Goal: Task Accomplishment & Management: Use online tool/utility

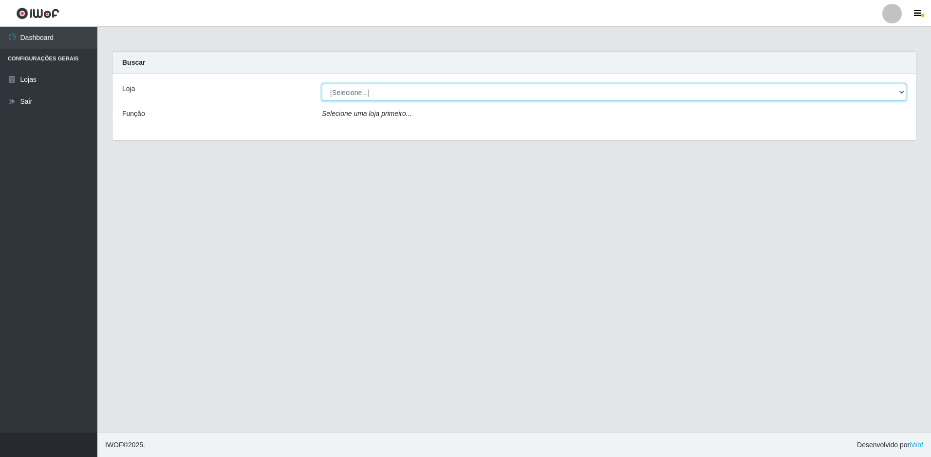
click at [352, 90] on select "[Selecione...] Extrabom - Loja 51 Gaivotas" at bounding box center [614, 92] width 585 height 17
select select "469"
click at [322, 84] on select "[Selecione...] Extrabom - Loja 51 Gaivotas" at bounding box center [614, 92] width 585 height 17
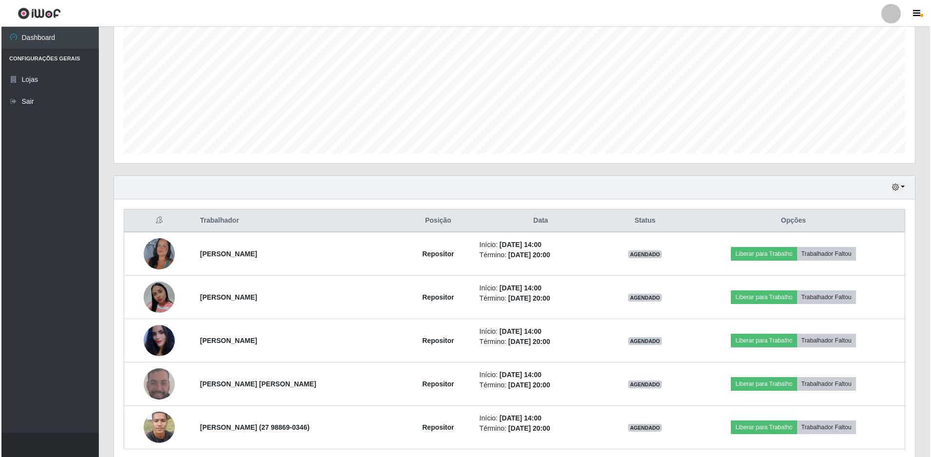
scroll to position [233, 0]
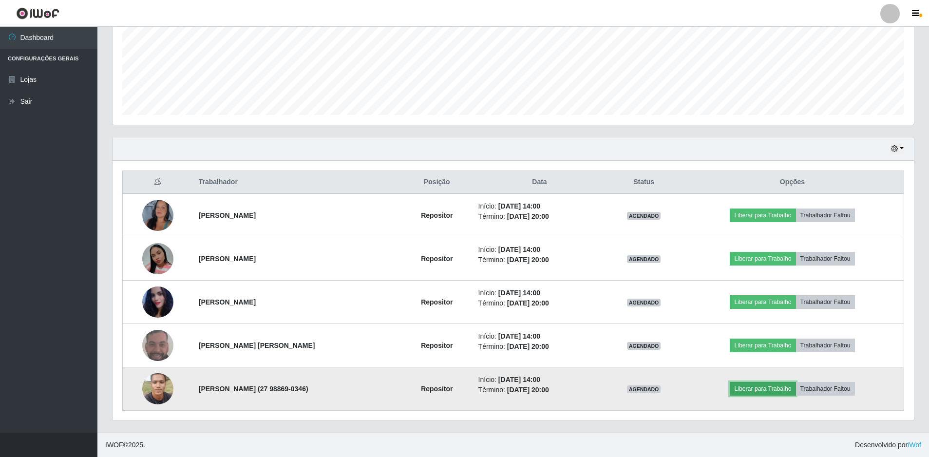
click at [763, 385] on button "Liberar para Trabalho" at bounding box center [763, 389] width 66 height 14
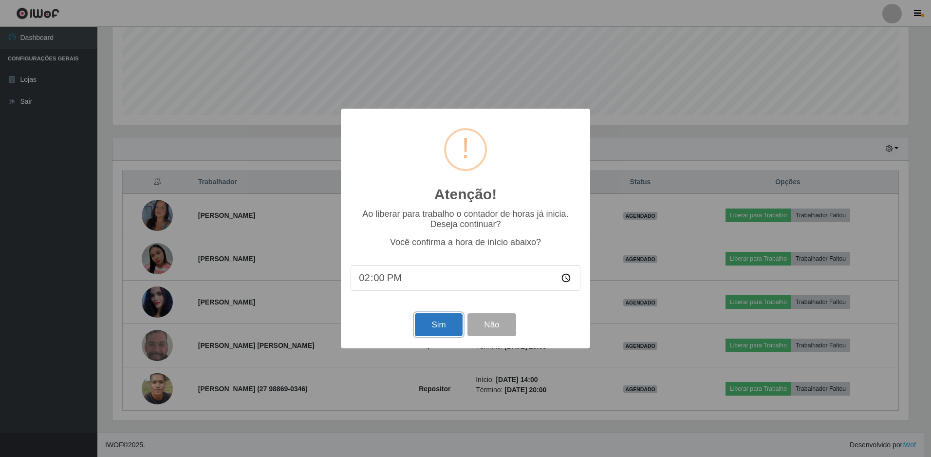
click at [428, 323] on button "Sim" at bounding box center [438, 324] width 47 height 23
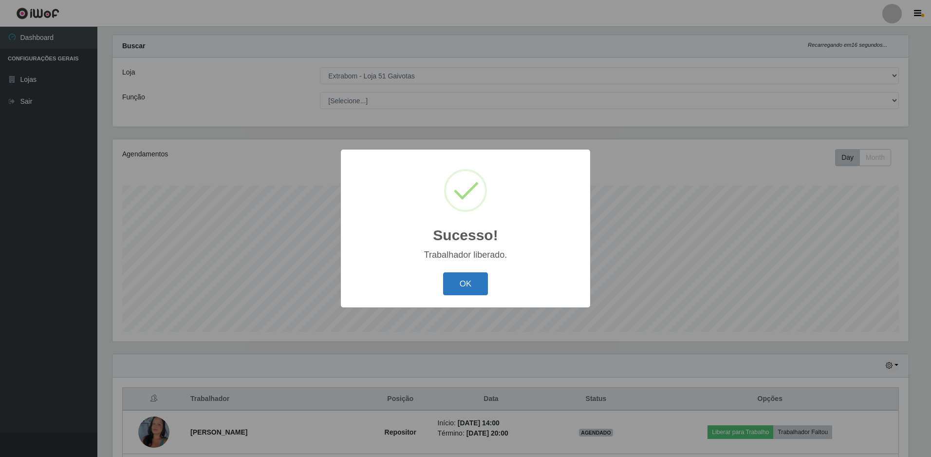
click at [459, 282] on button "OK" at bounding box center [465, 283] width 45 height 23
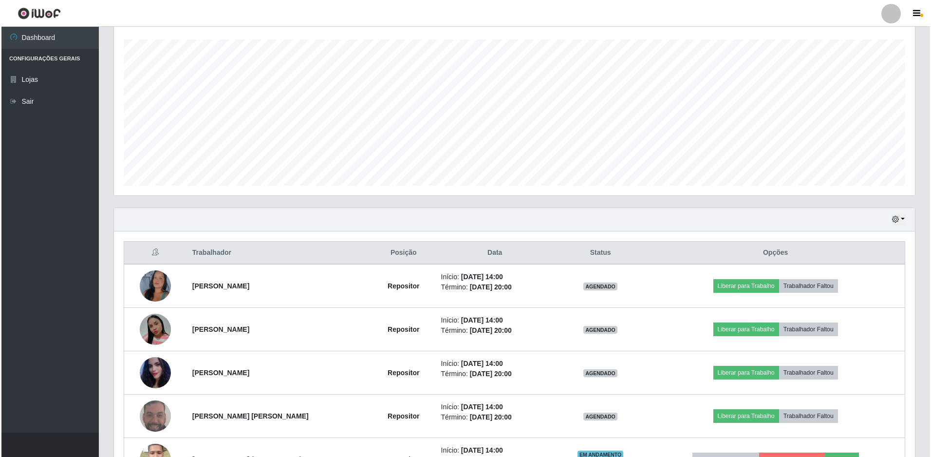
scroll to position [211, 0]
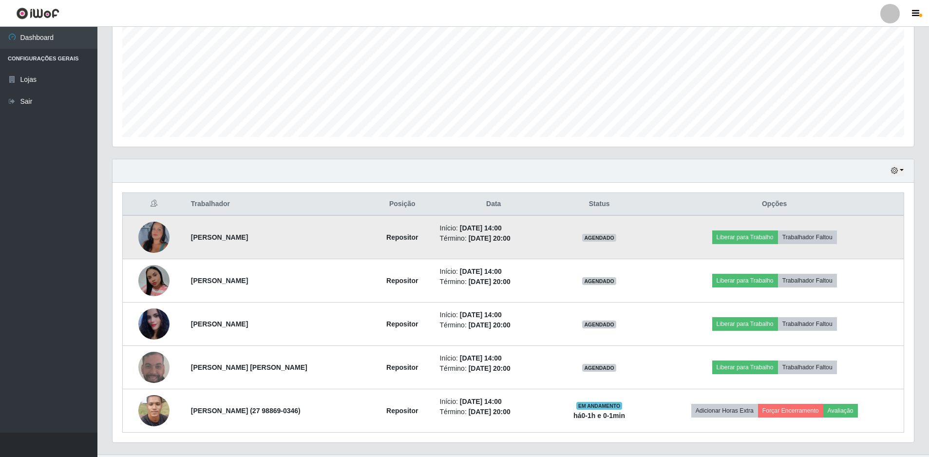
drag, startPoint x: 459, startPoint y: 282, endPoint x: 892, endPoint y: 235, distance: 435.1
click at [892, 235] on td "Liberar para Trabalho Trabalhador Faltou" at bounding box center [774, 237] width 259 height 44
click at [750, 236] on button "Liberar para Trabalho" at bounding box center [745, 237] width 66 height 14
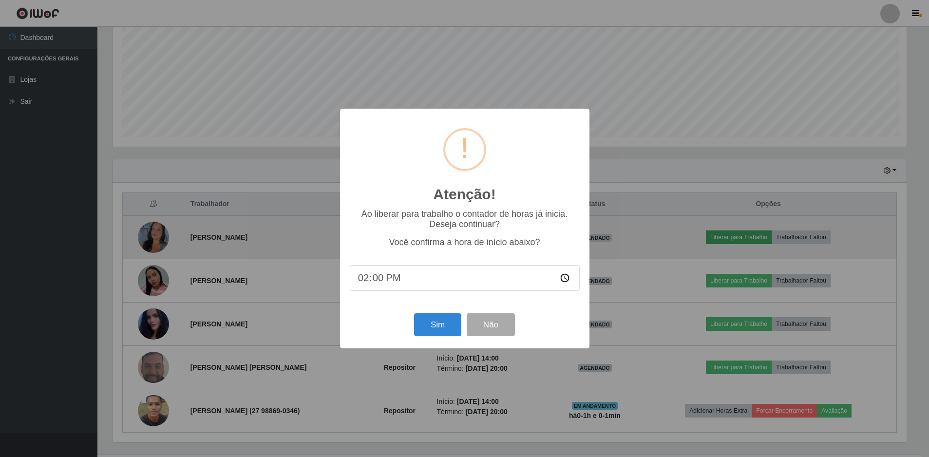
scroll to position [202, 797]
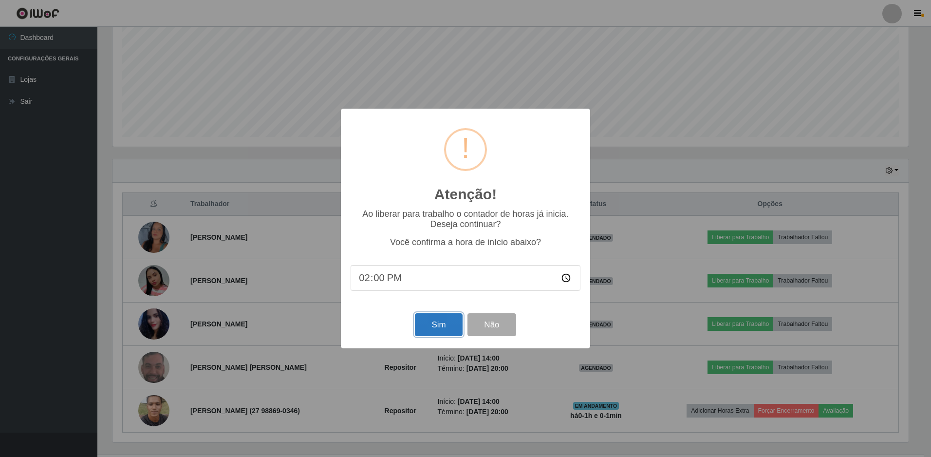
click at [433, 330] on button "Sim" at bounding box center [438, 324] width 47 height 23
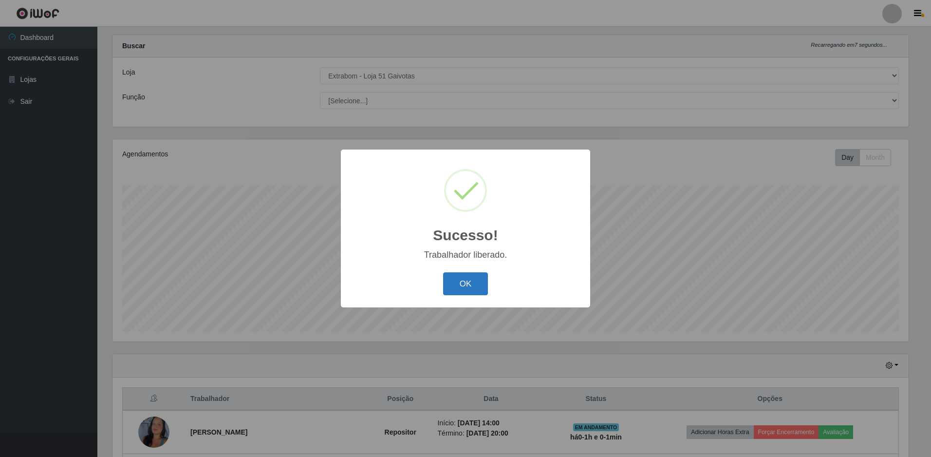
click at [473, 283] on button "OK" at bounding box center [465, 283] width 45 height 23
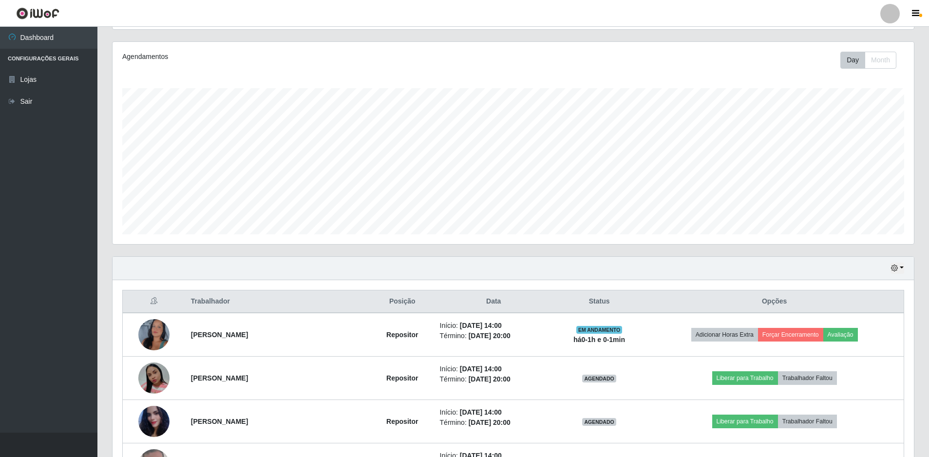
scroll to position [211, 0]
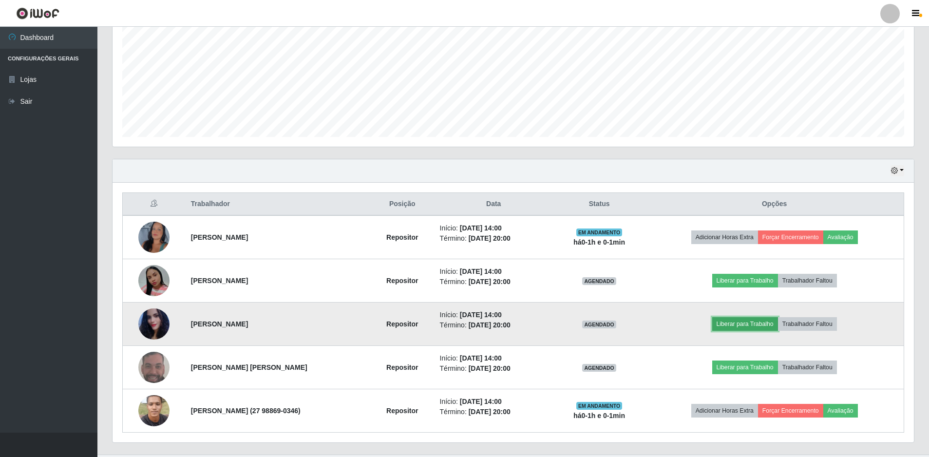
click at [745, 323] on button "Liberar para Trabalho" at bounding box center [745, 324] width 66 height 14
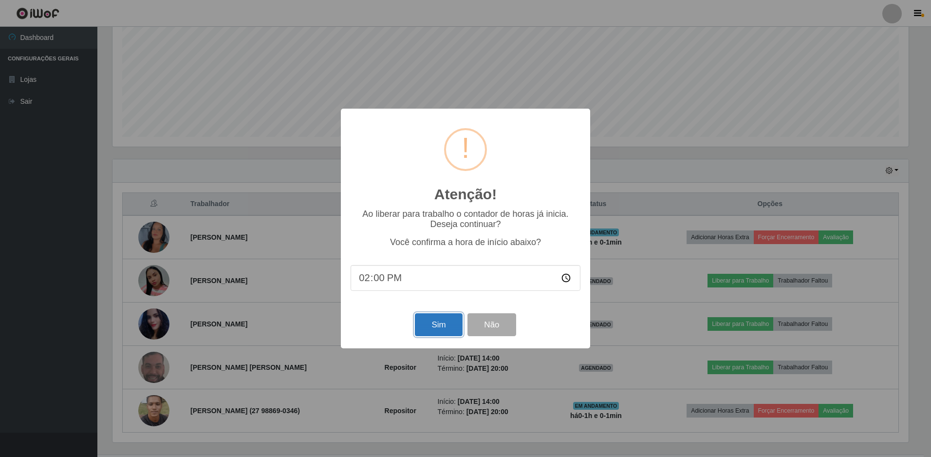
click at [437, 320] on button "Sim" at bounding box center [438, 324] width 47 height 23
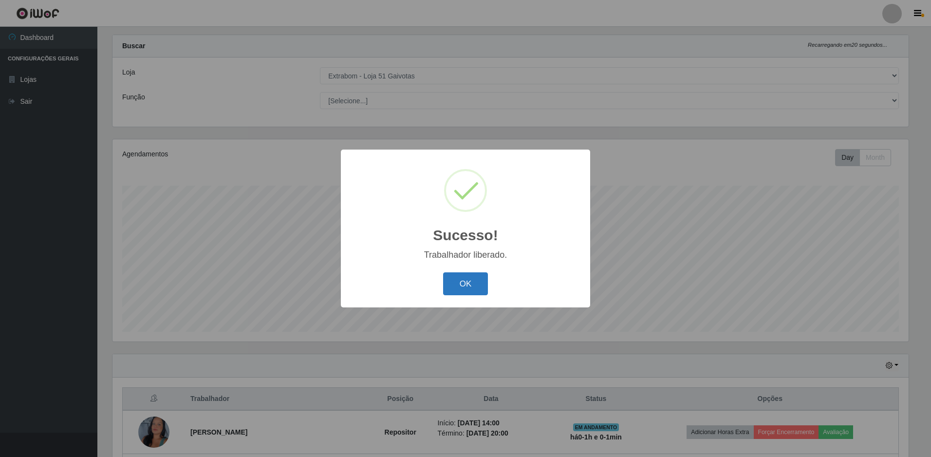
click at [464, 287] on button "OK" at bounding box center [465, 283] width 45 height 23
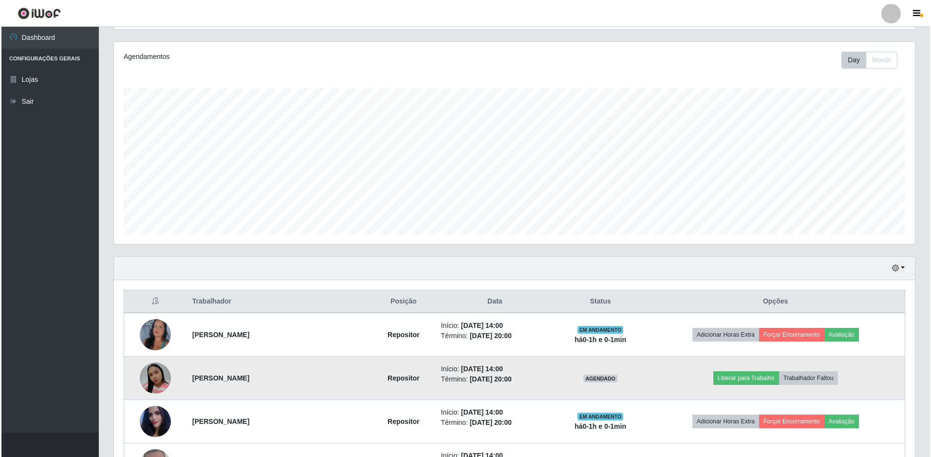
scroll to position [163, 0]
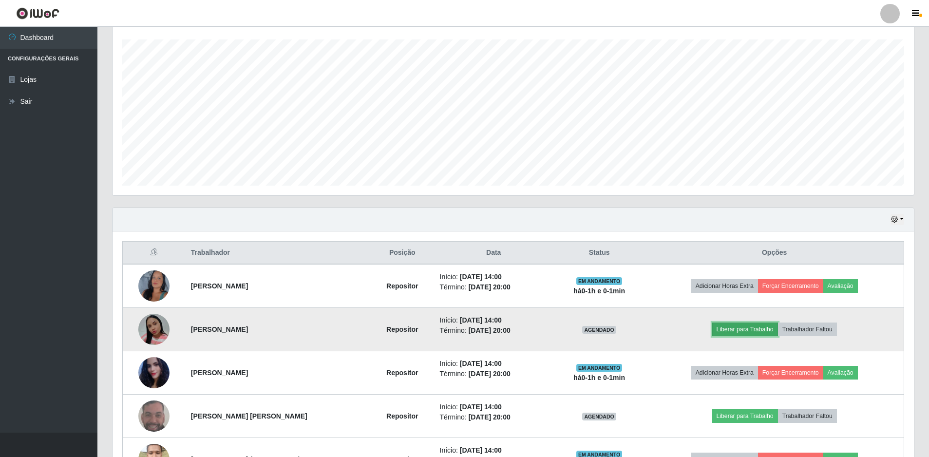
click at [736, 328] on button "Liberar para Trabalho" at bounding box center [745, 330] width 66 height 14
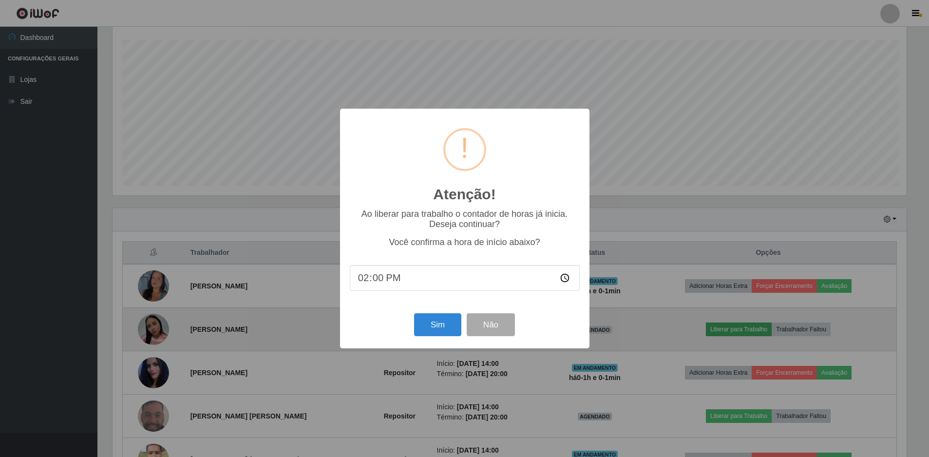
scroll to position [202, 797]
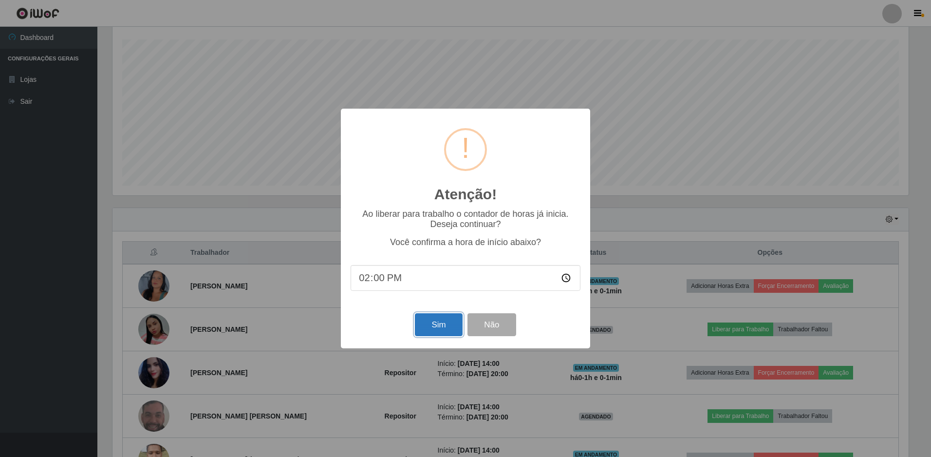
click at [437, 324] on button "Sim" at bounding box center [438, 324] width 47 height 23
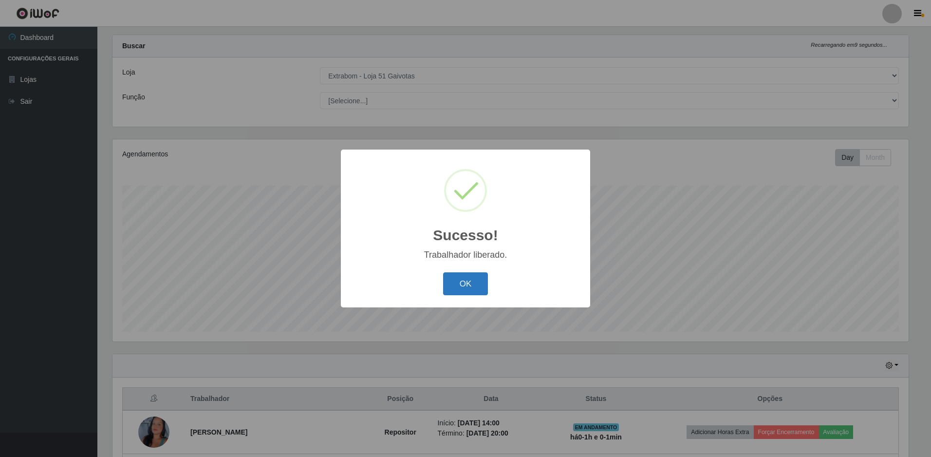
click at [459, 284] on button "OK" at bounding box center [465, 283] width 45 height 23
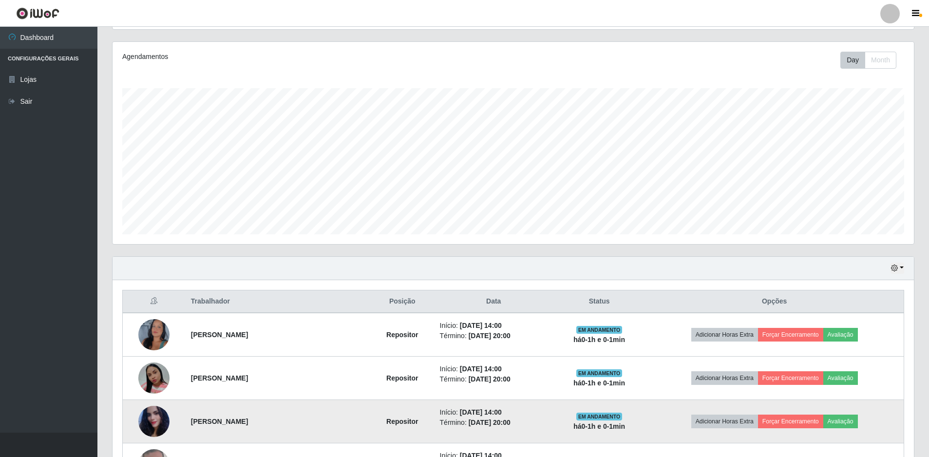
scroll to position [0, 0]
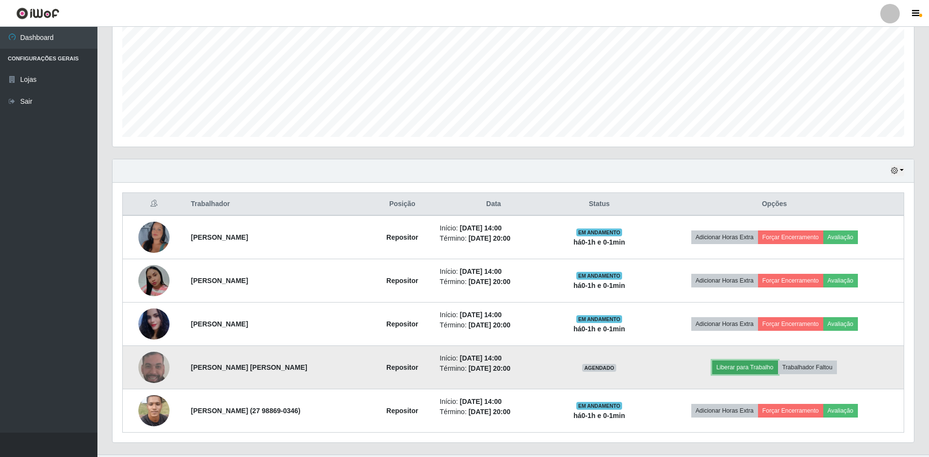
click at [746, 368] on button "Liberar para Trabalho" at bounding box center [745, 368] width 66 height 14
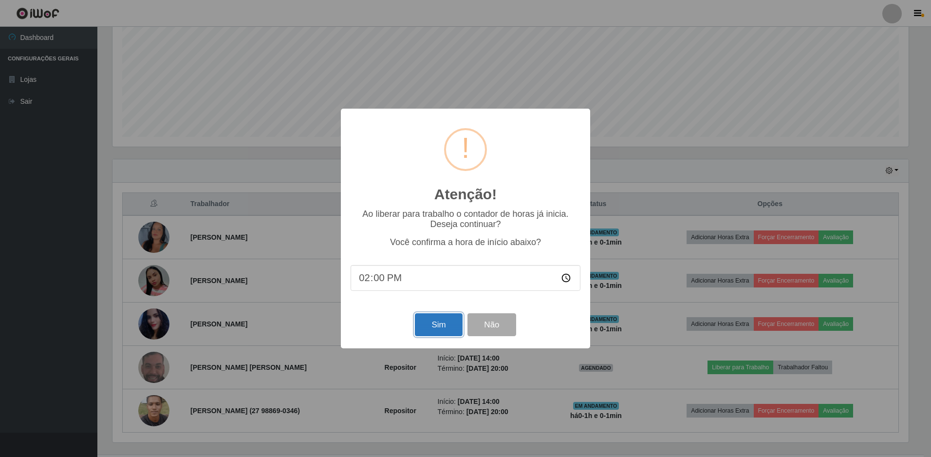
click at [428, 325] on button "Sim" at bounding box center [438, 324] width 47 height 23
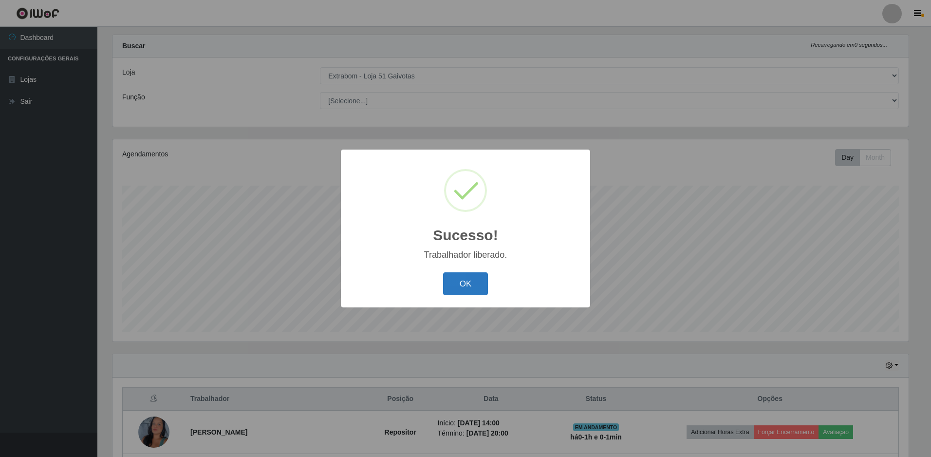
click at [465, 286] on button "OK" at bounding box center [465, 283] width 45 height 23
